Goal: Information Seeking & Learning: Learn about a topic

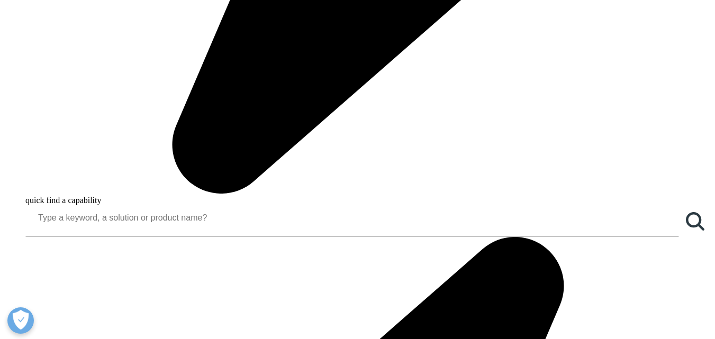
scroll to position [1059, 0]
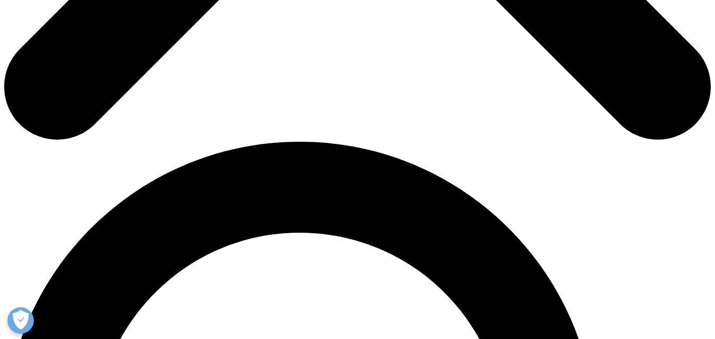
scroll to position [635, 0]
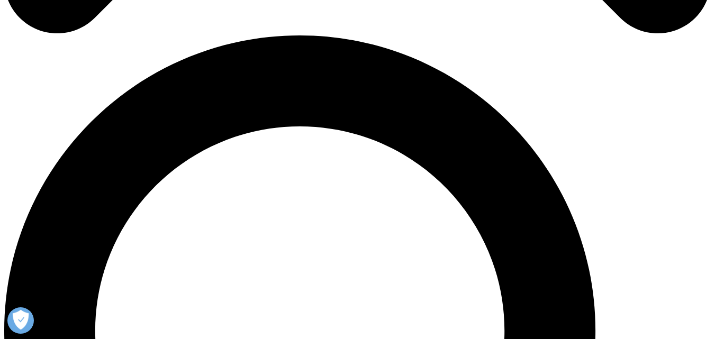
scroll to position [742, 0]
